Goal: Task Accomplishment & Management: Manage account settings

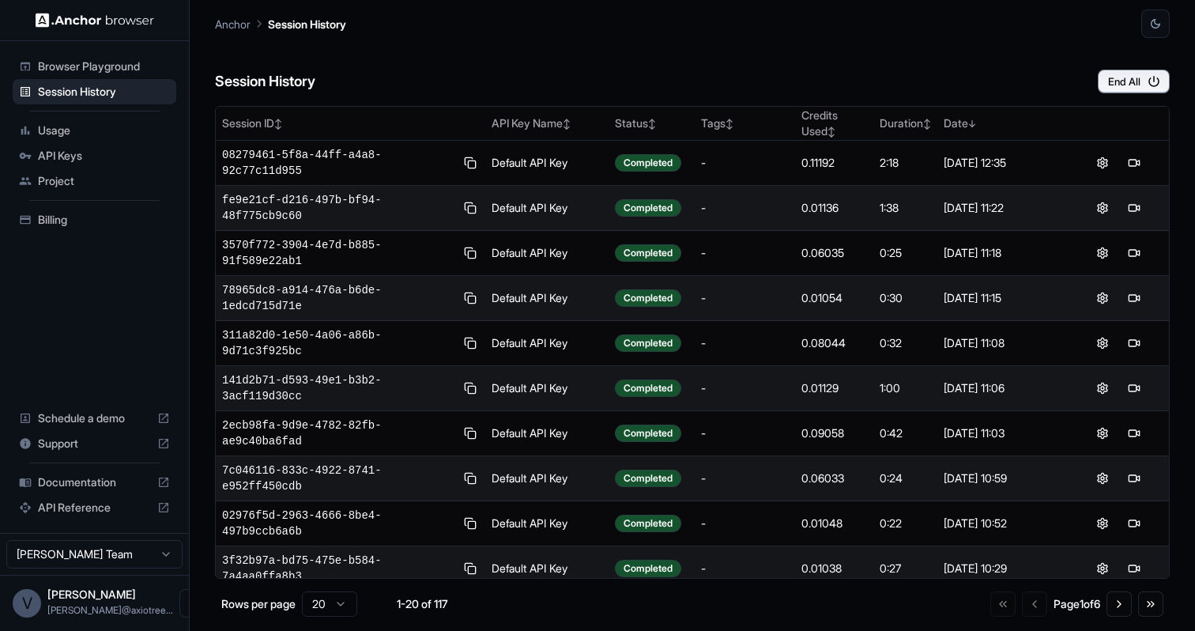
click at [56, 226] on span "Billing" at bounding box center [104, 220] width 132 height 16
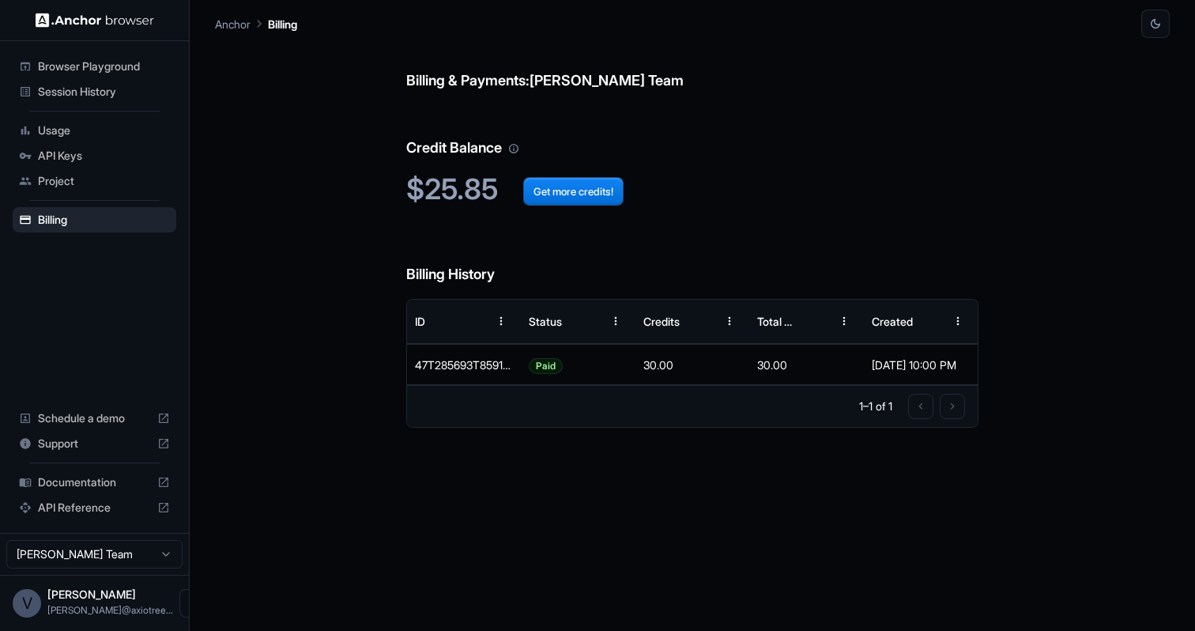
click at [99, 136] on span "Usage" at bounding box center [104, 131] width 132 height 16
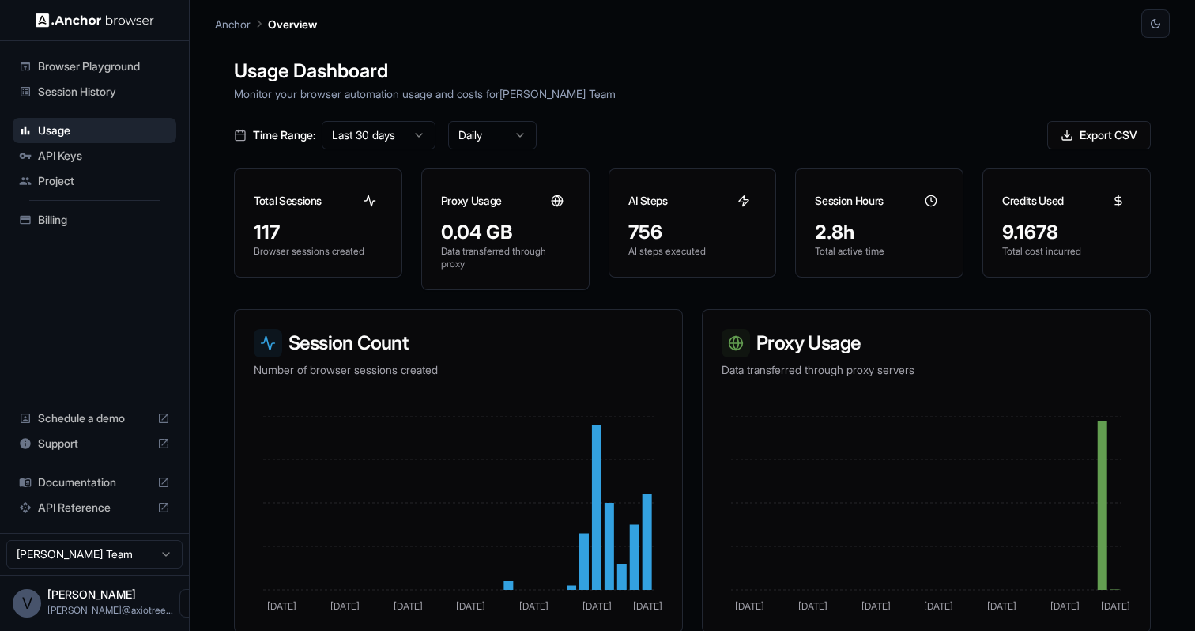
click at [47, 158] on span "API Keys" at bounding box center [104, 156] width 132 height 16
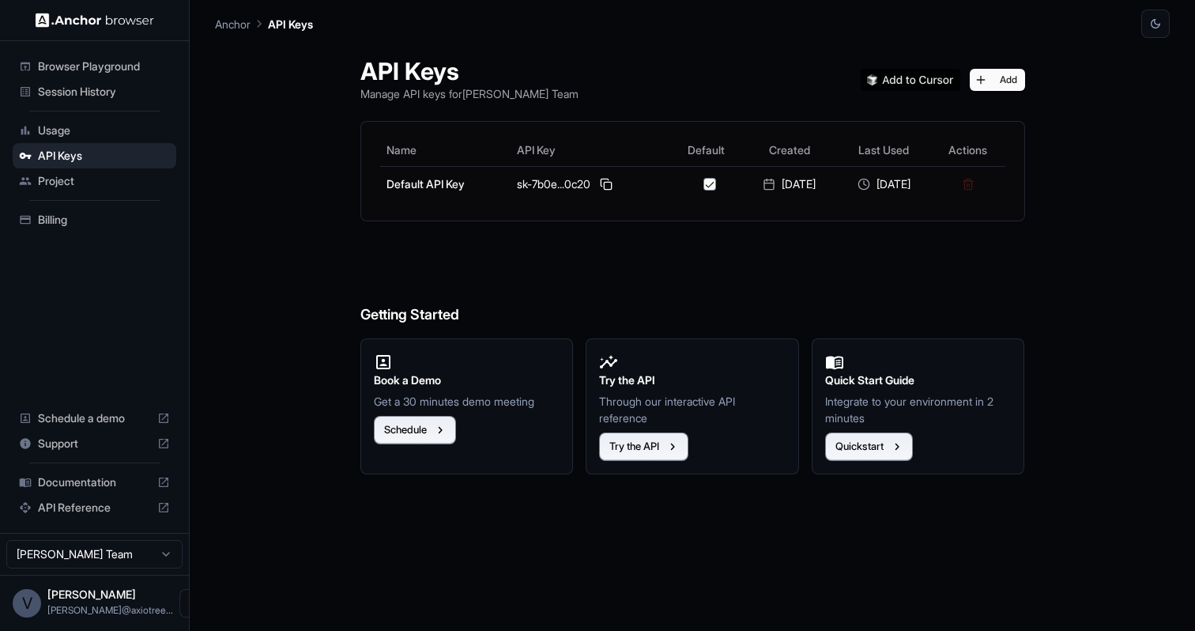
click at [100, 85] on span "Session History" at bounding box center [104, 92] width 132 height 16
